Goal: Check status: Check status

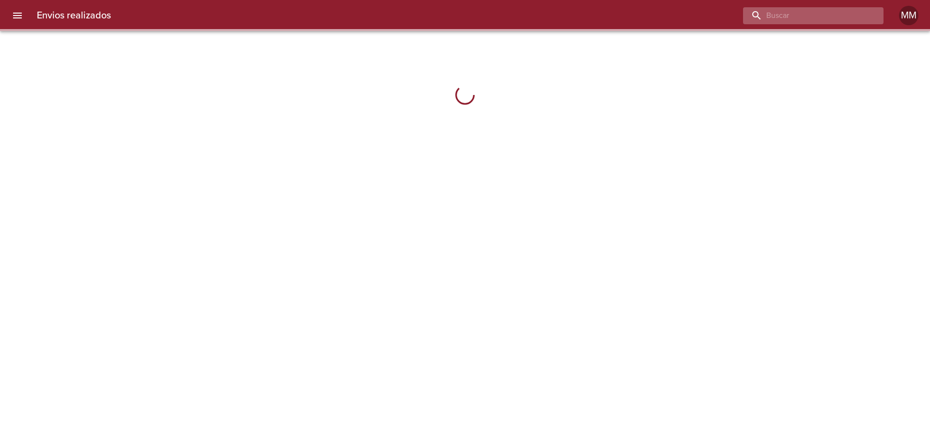
click at [826, 12] on input "buscar" at bounding box center [805, 15] width 124 height 17
paste input "[PERSON_NAME]"
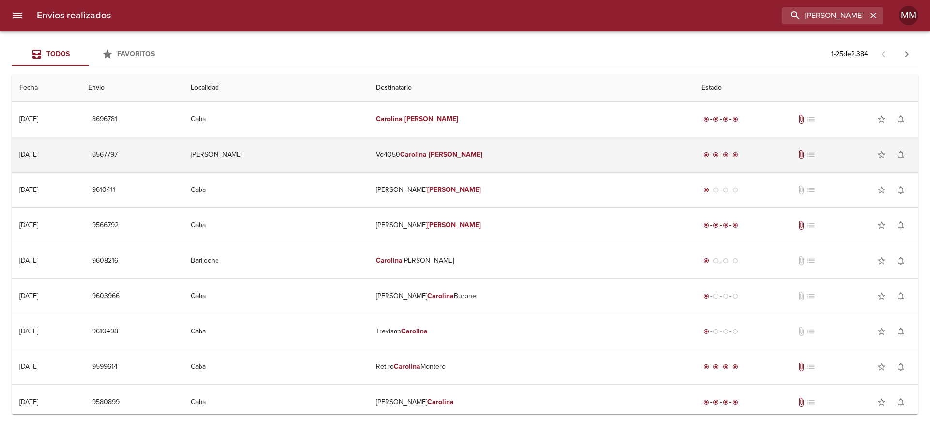
click at [427, 156] on em "Carolina" at bounding box center [413, 154] width 27 height 8
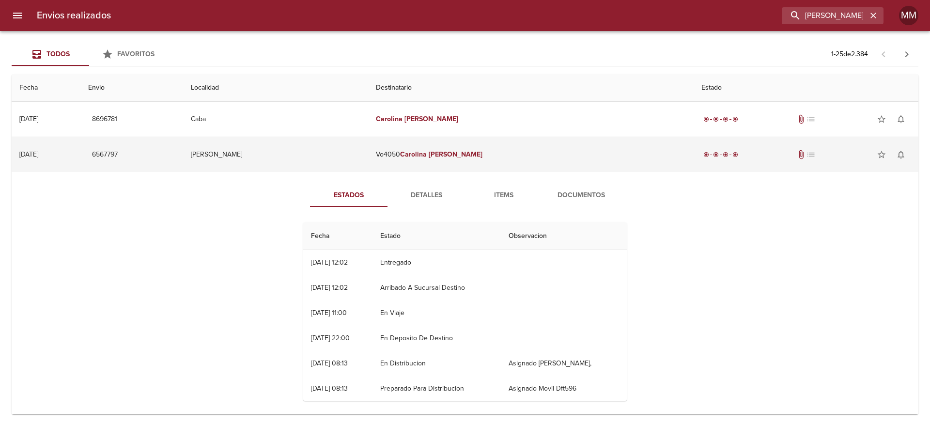
click at [414, 148] on td "Vo4050 [PERSON_NAME]" at bounding box center [531, 154] width 326 height 35
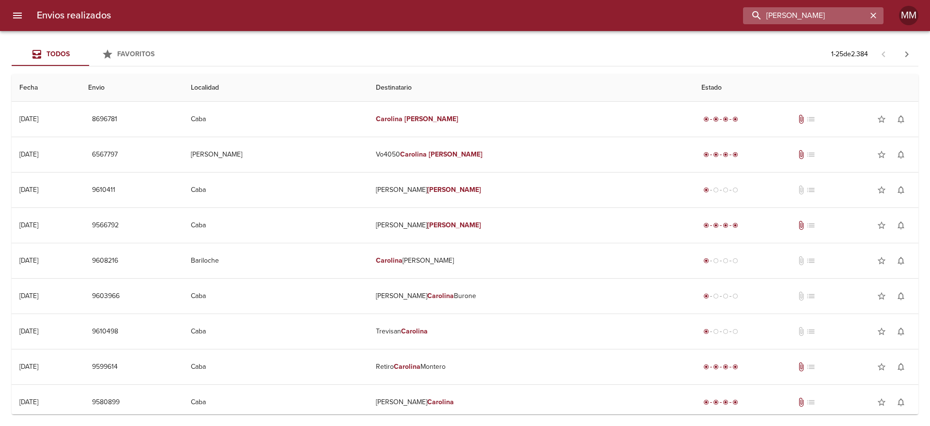
click at [805, 17] on input "[PERSON_NAME]" at bounding box center [805, 15] width 124 height 17
paste input "WA3930"
type input "WA3930"
